Goal: Transaction & Acquisition: Download file/media

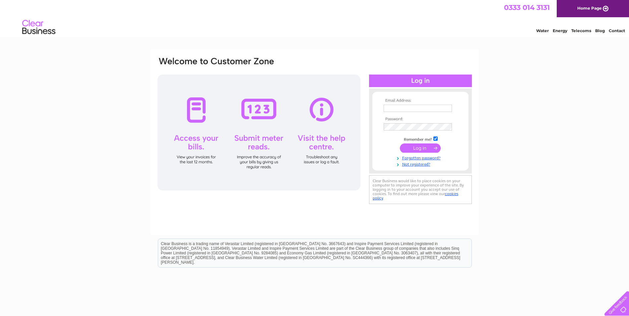
click at [415, 109] on input "text" at bounding box center [418, 108] width 68 height 7
type input "clare.mcgowan@drummondlaurie.co.uk"
click at [400, 144] on input "submit" at bounding box center [420, 148] width 41 height 9
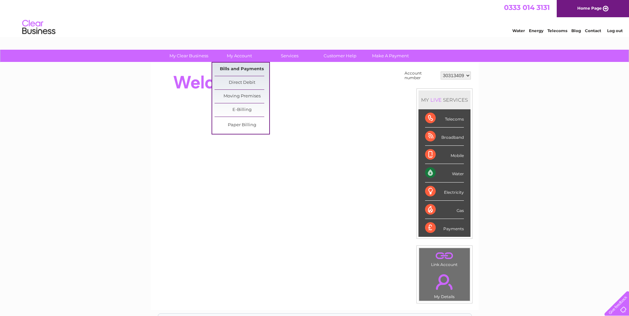
click at [228, 68] on link "Bills and Payments" at bounding box center [241, 69] width 55 height 13
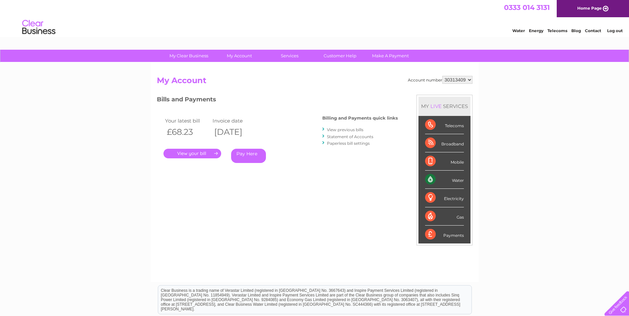
click at [199, 155] on link "." at bounding box center [192, 154] width 58 height 10
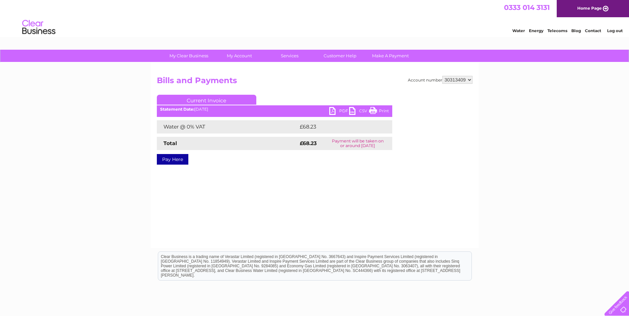
click at [340, 110] on link "PDF" at bounding box center [339, 112] width 20 height 10
